Goal: Task Accomplishment & Management: Manage account settings

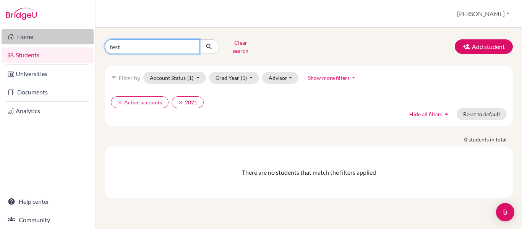
drag, startPoint x: 144, startPoint y: 43, endPoint x: 81, endPoint y: 39, distance: 63.5
click at [81, 39] on div "Home Students Universities Documents Analytics Help center Community Students o…" at bounding box center [261, 114] width 522 height 229
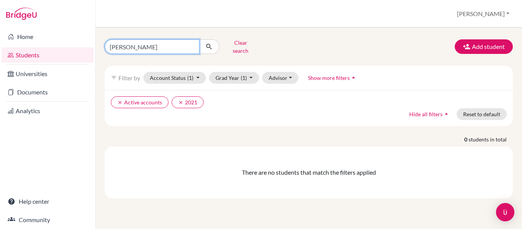
type input "[PERSON_NAME]"
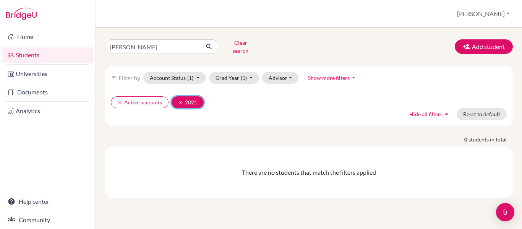
click at [181, 96] on button "clear 2021" at bounding box center [188, 102] width 32 height 12
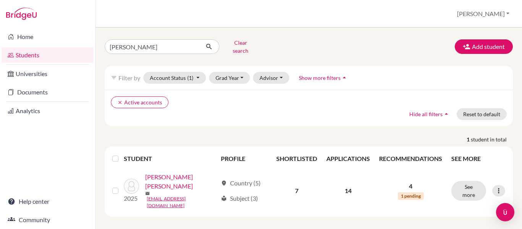
click at [216, 108] on div "clear Active accounts Hide all filters arrow_drop_up Reset to default" at bounding box center [309, 108] width 408 height 36
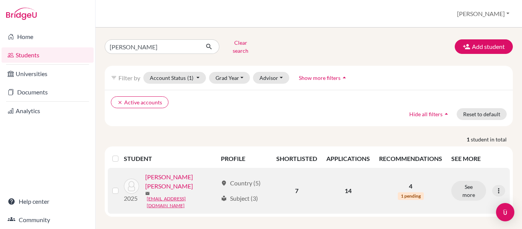
click at [190, 172] on link "[PERSON_NAME] [PERSON_NAME]" at bounding box center [181, 181] width 72 height 18
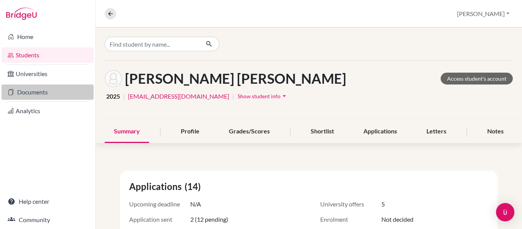
click at [44, 92] on link "Documents" at bounding box center [48, 91] width 92 height 15
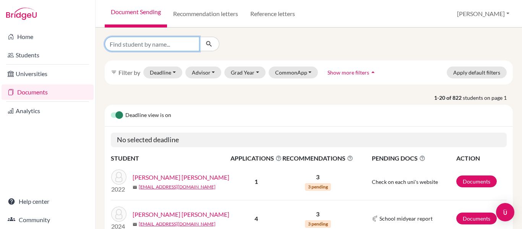
click at [153, 42] on input "Find student by name..." at bounding box center [152, 44] width 95 height 15
type input "[PERSON_NAME]"
click button "submit" at bounding box center [209, 44] width 20 height 15
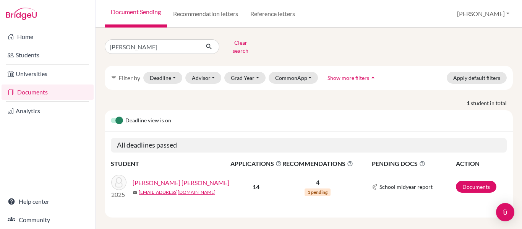
click at [191, 178] on link "[PERSON_NAME] [PERSON_NAME]" at bounding box center [181, 182] width 97 height 9
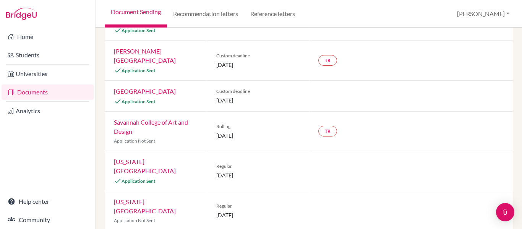
scroll to position [123, 0]
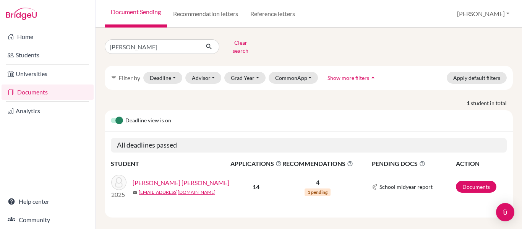
scroll to position [2, 0]
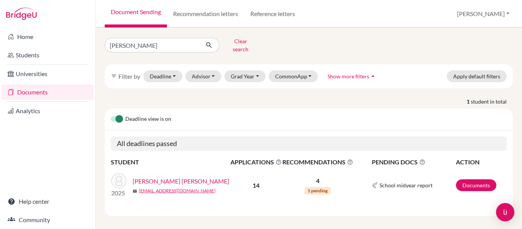
click at [178, 180] on div "Ramos Alvarado, Judith Jeanine mail jjramos@happydaysfreedom.com" at bounding box center [184, 185] width 103 height 18
click at [182, 176] on link "[PERSON_NAME] [PERSON_NAME]" at bounding box center [181, 180] width 97 height 9
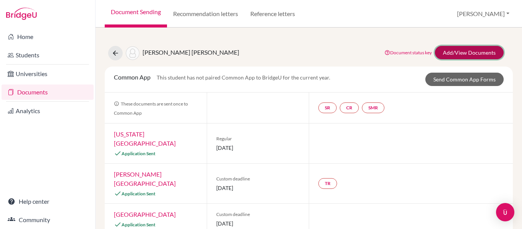
click at [442, 55] on link "Add/View Documents" at bounding box center [469, 52] width 69 height 13
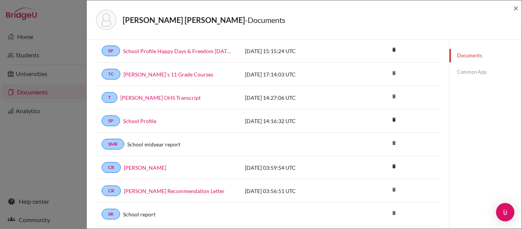
scroll to position [94, 0]
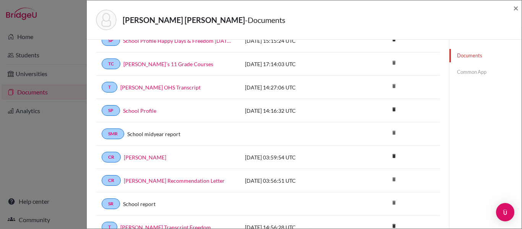
click at [173, 169] on div "CR [PERSON_NAME] [DATE] 03:59:54 UTC delete Delete this document? Cancel Delete" at bounding box center [268, 180] width 344 height 23
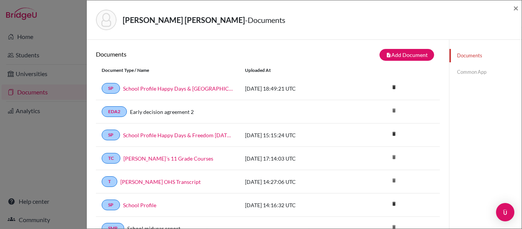
scroll to position [0, 0]
click at [461, 71] on link "Common App" at bounding box center [485, 71] width 72 height 13
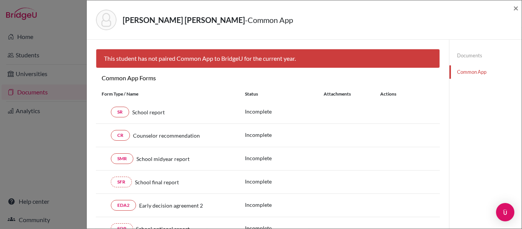
click at [519, 8] on div "[PERSON_NAME] [PERSON_NAME] - Common App ×" at bounding box center [304, 19] width 435 height 39
click at [517, 8] on span "×" at bounding box center [515, 7] width 5 height 11
